Goal: Information Seeking & Learning: Learn about a topic

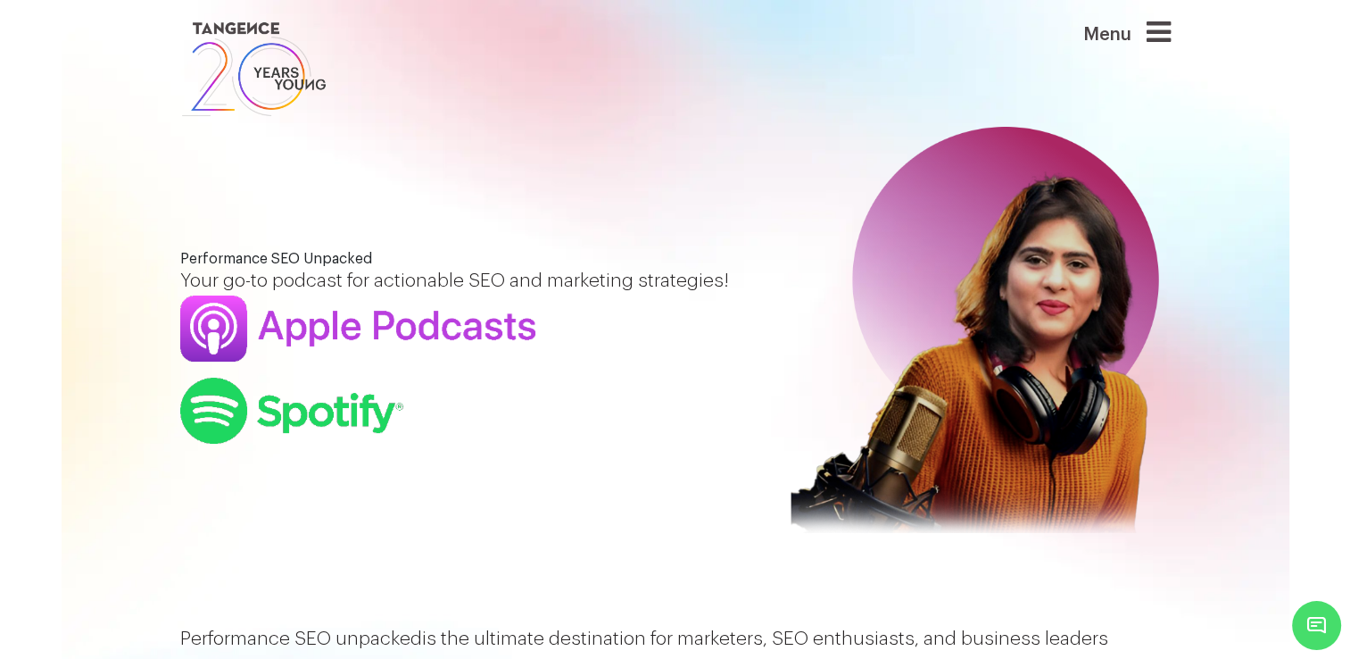
click at [607, 160] on div "Performance SEO Unpacked Your go-to podcast for actionable SEO and marketing st…" at bounding box center [675, 347] width 1017 height 659
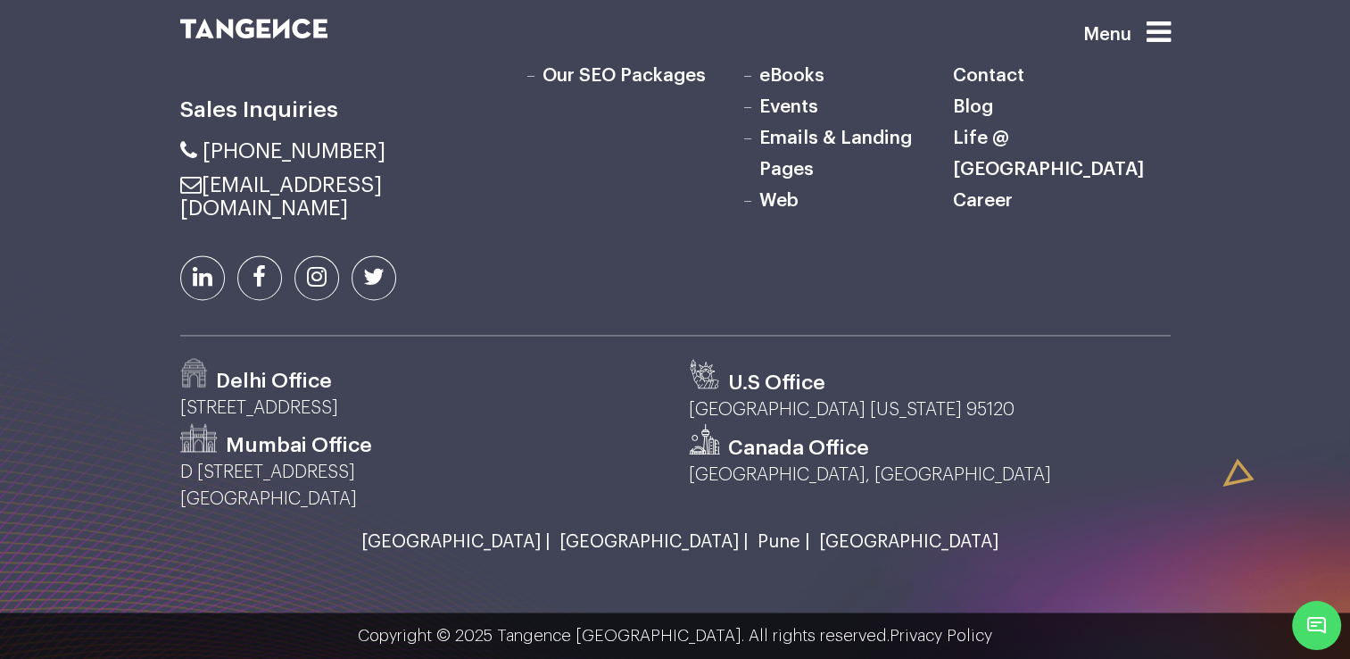
scroll to position [2520, 0]
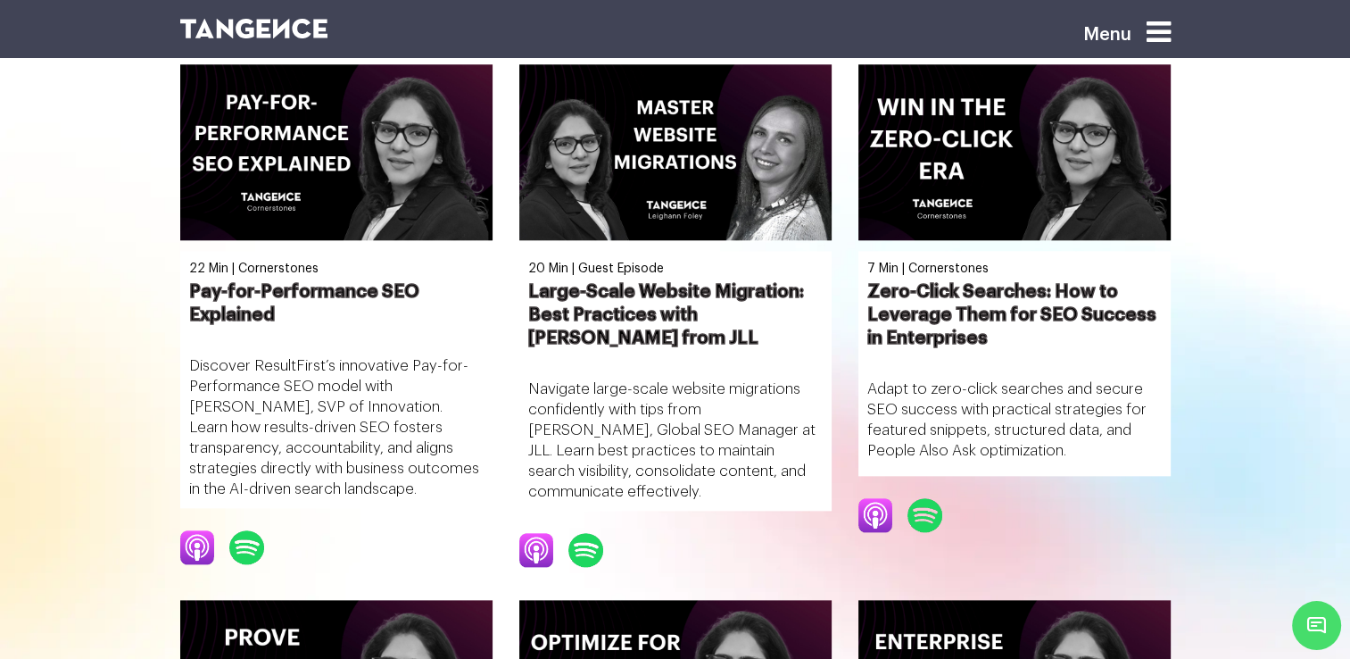
scroll to position [1981, 0]
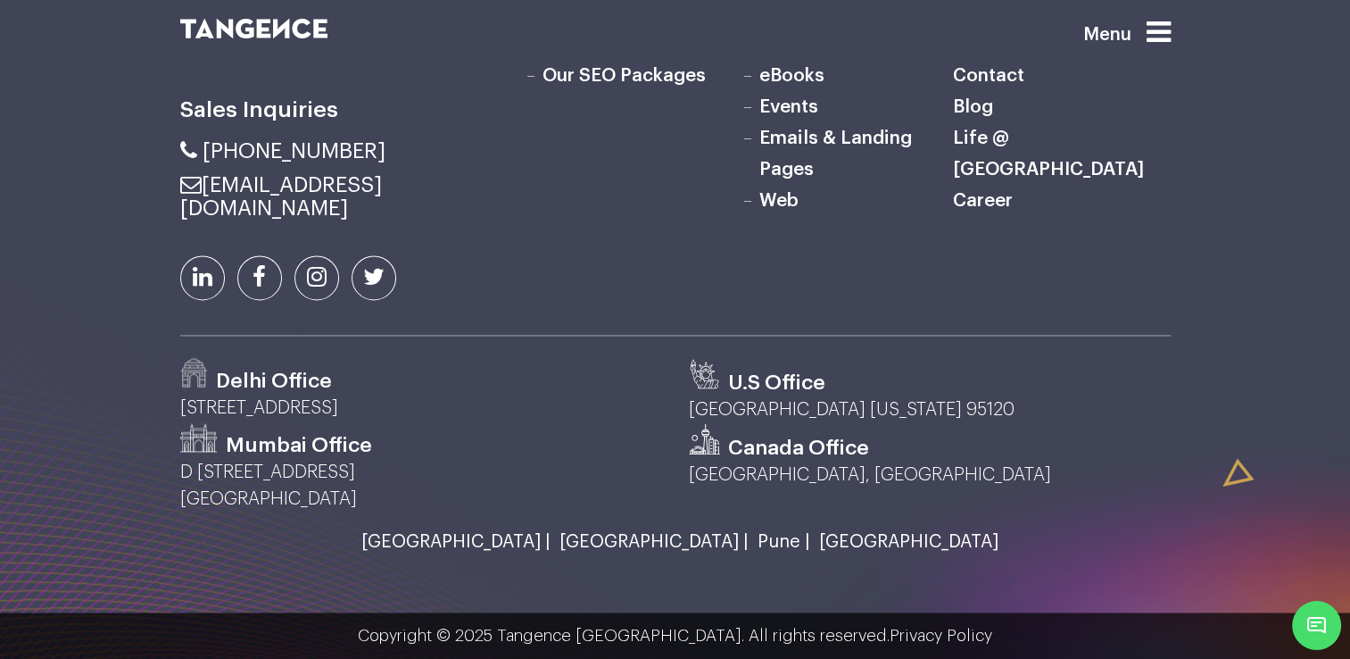
scroll to position [2619, 0]
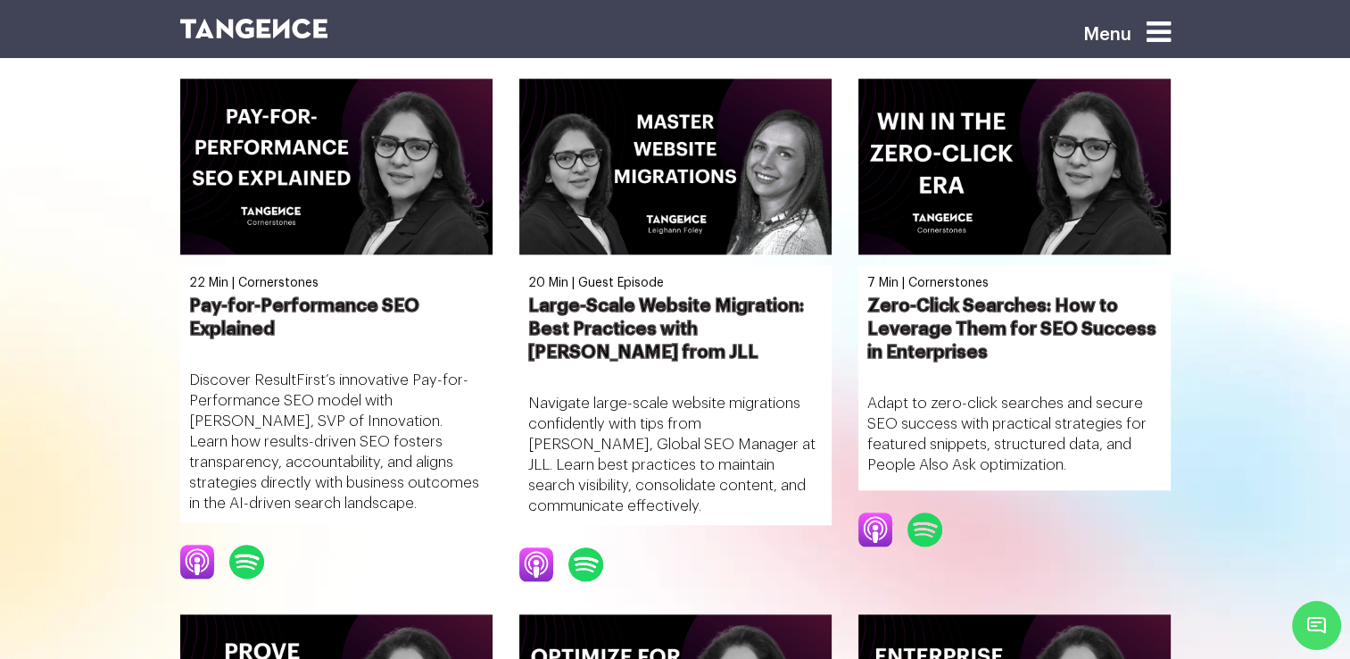
scroll to position [1981, 0]
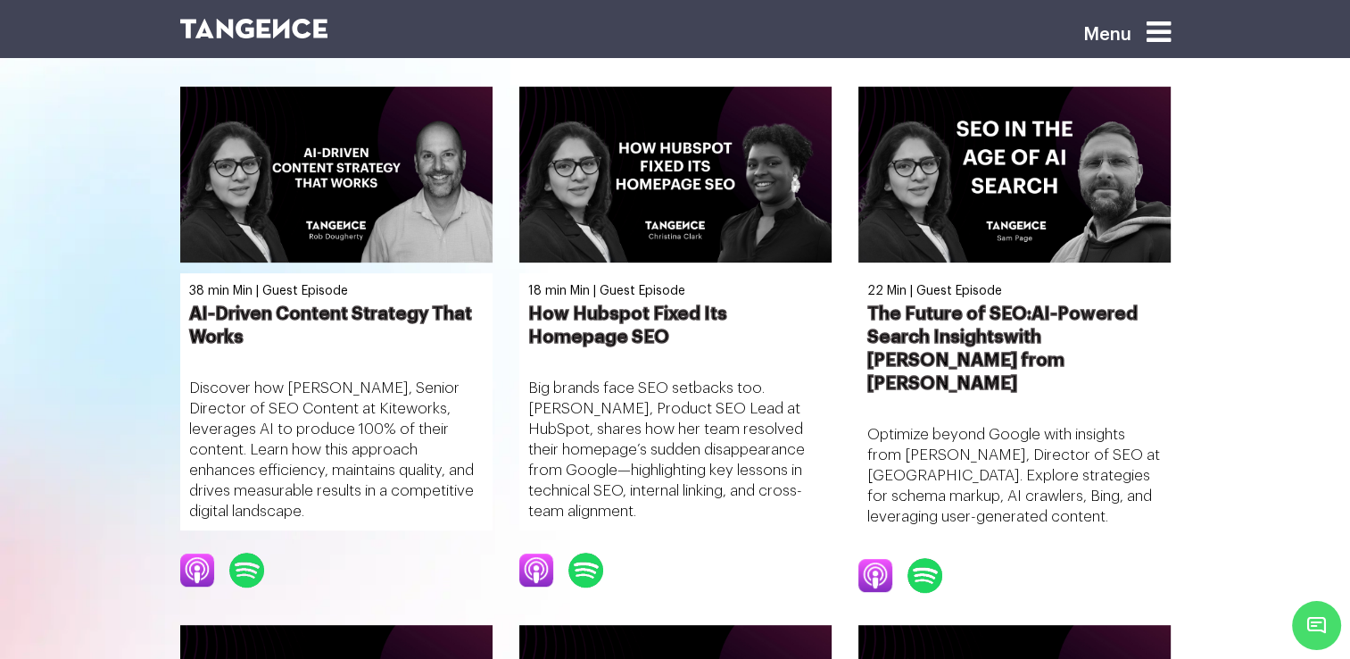
scroll to position [677, 0]
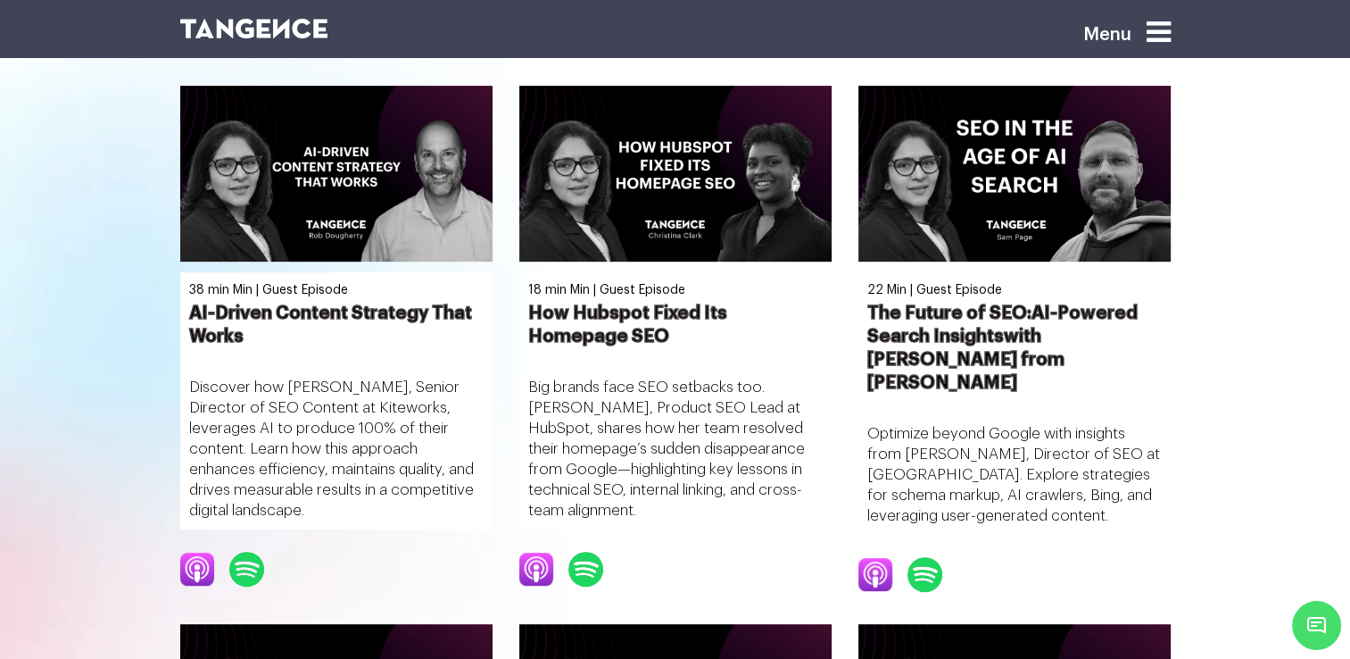
click at [1310, 612] on span "Minimize live chat window" at bounding box center [1316, 625] width 65 height 65
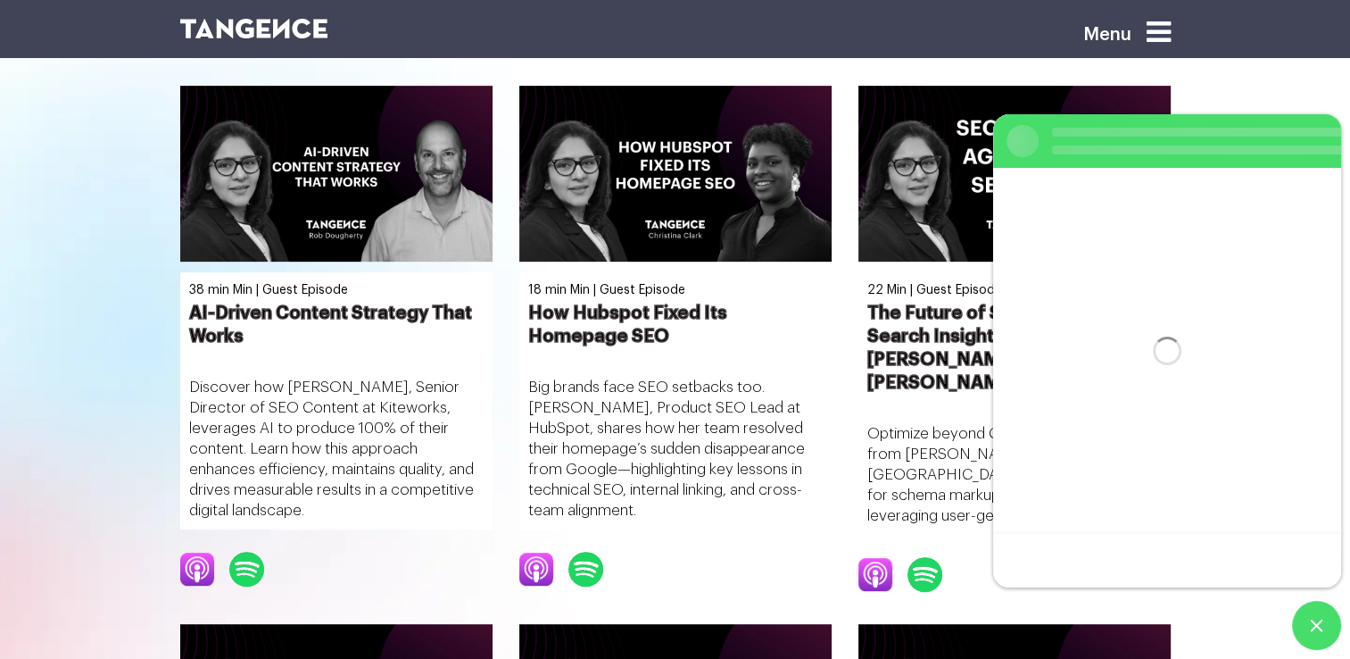
scroll to position [0, 0]
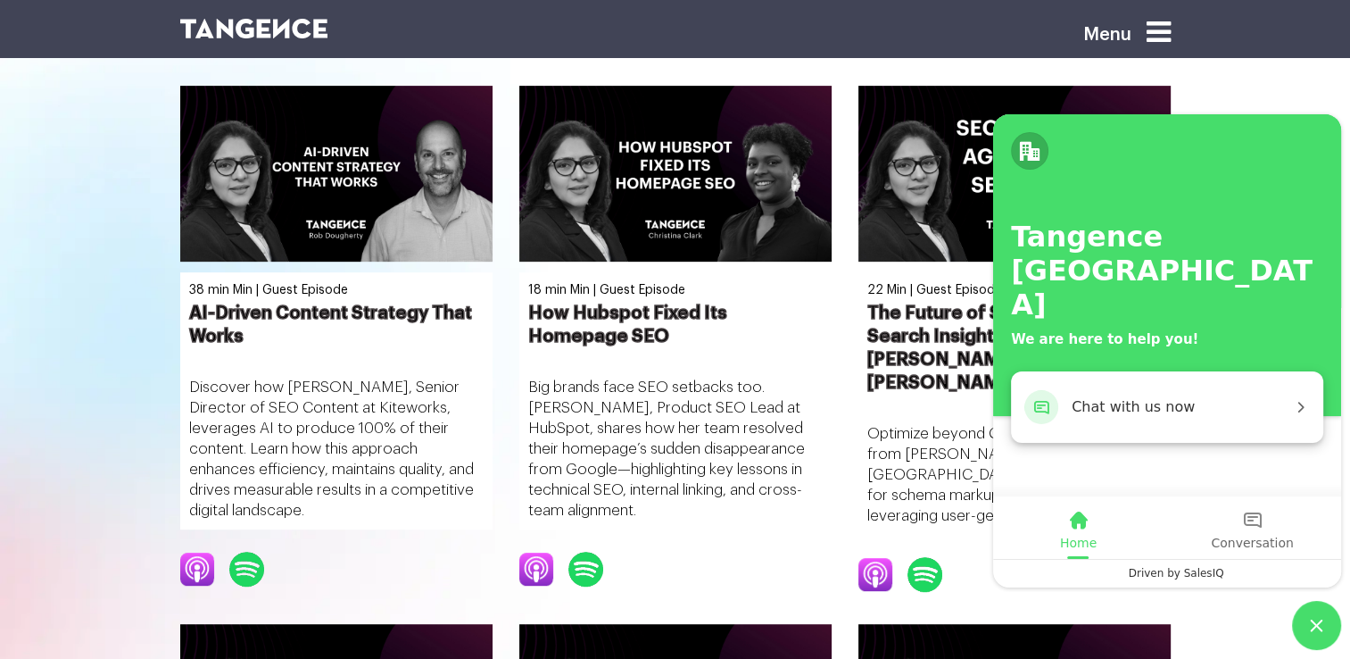
click at [1166, 412] on span "Chat with us now" at bounding box center [1182, 406] width 220 height 23
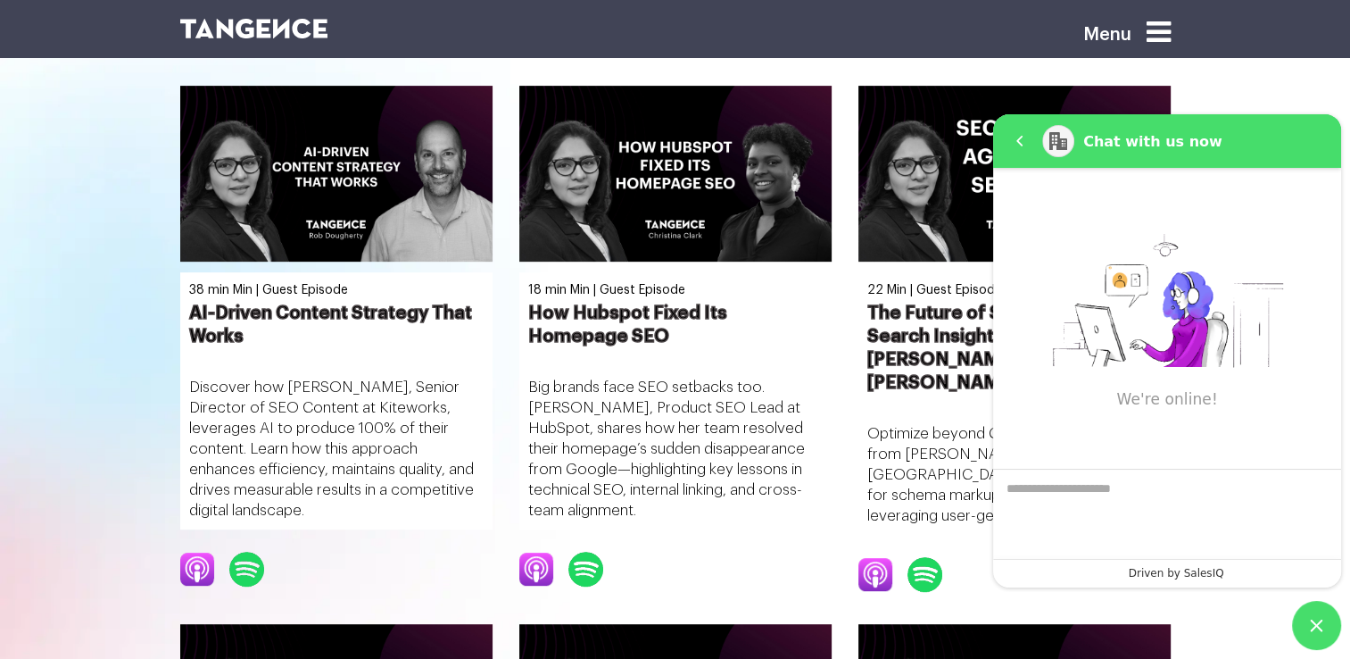
click at [1314, 615] on span "Minimize live chat window" at bounding box center [1316, 625] width 49 height 49
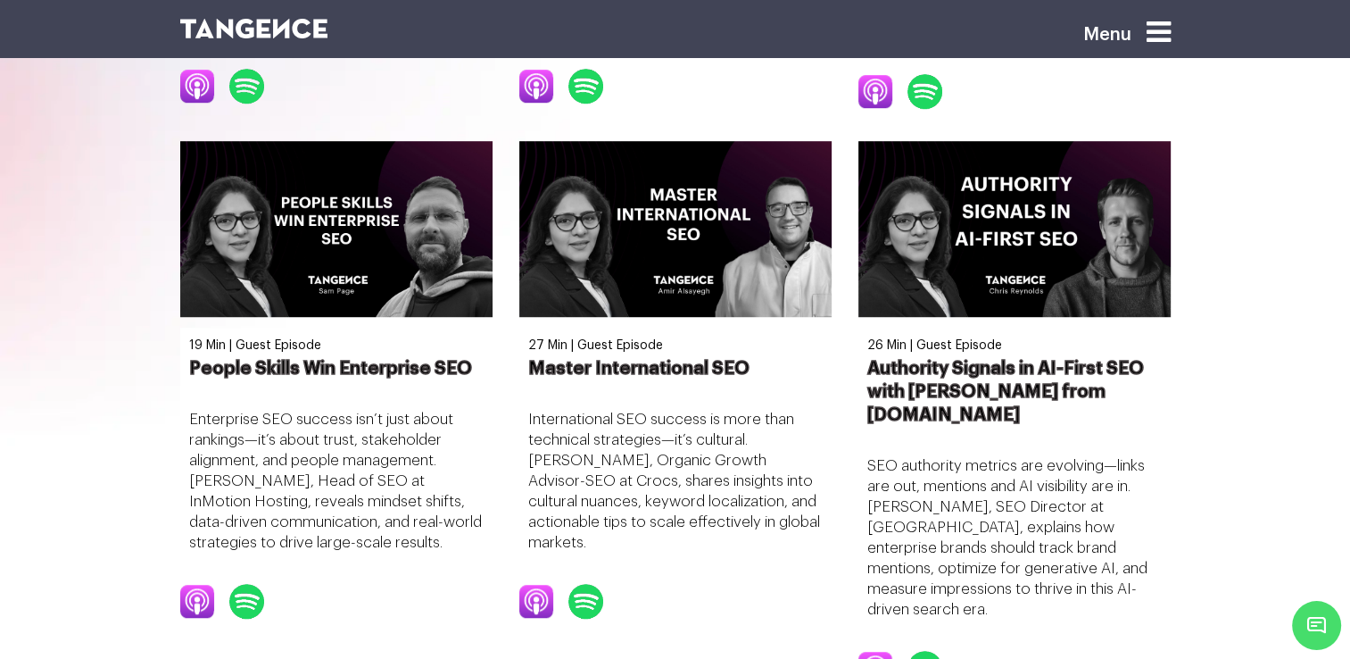
scroll to position [1162, 0]
